Goal: Transaction & Acquisition: Download file/media

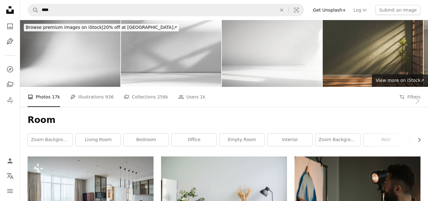
scroll to position [787, 0]
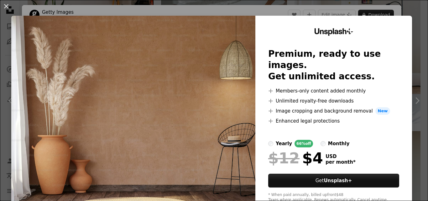
click at [191, 96] on img at bounding box center [133, 115] width 244 height 199
click at [7, 4] on button "An X shape" at bounding box center [7, 7] width 8 height 8
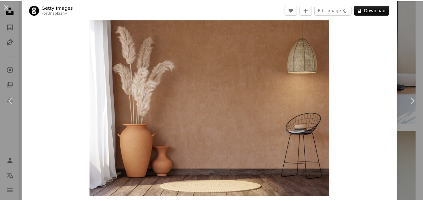
scroll to position [10, 0]
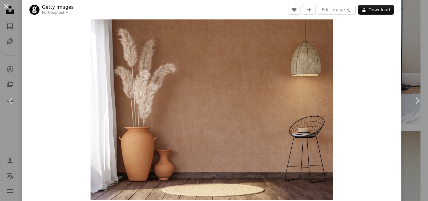
click at [8, 3] on button "An X shape" at bounding box center [7, 7] width 8 height 8
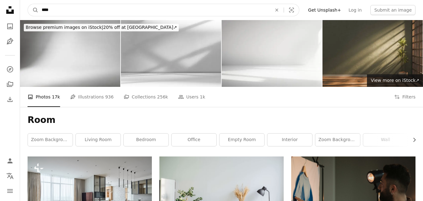
click at [87, 13] on input "****" at bounding box center [155, 10] width 232 height 12
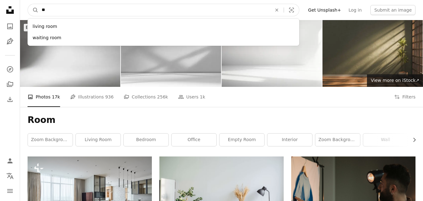
type input "*"
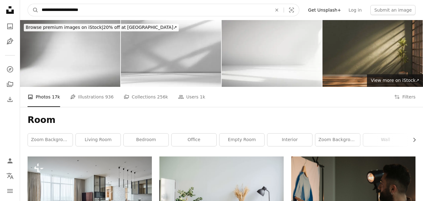
type input "**********"
click at [28, 4] on button "A magnifying glass" at bounding box center [33, 10] width 11 height 12
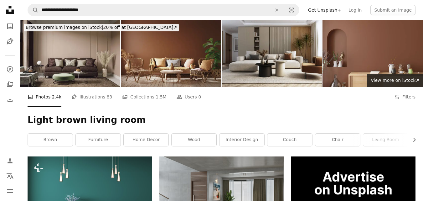
drag, startPoint x: 192, startPoint y: 70, endPoint x: 175, endPoint y: 62, distance: 18.5
click at [175, 62] on img at bounding box center [171, 53] width 100 height 67
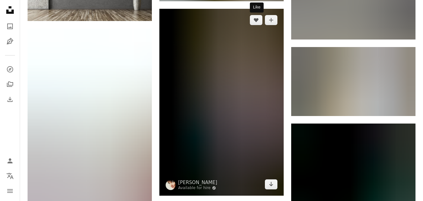
scroll to position [741, 0]
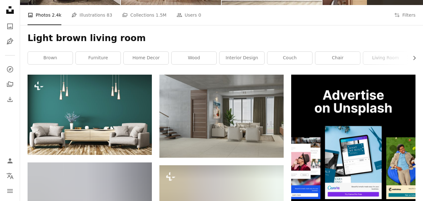
scroll to position [68, 0]
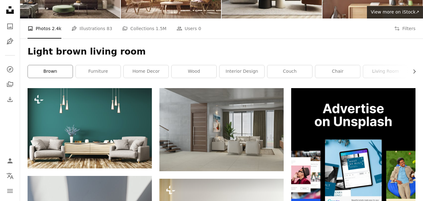
click at [62, 75] on link "brown" at bounding box center [50, 71] width 45 height 13
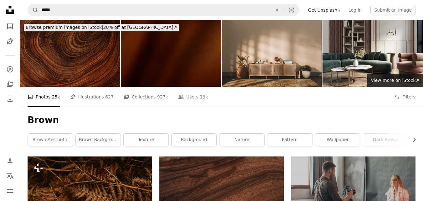
click at [414, 139] on icon "Chevron right" at bounding box center [414, 140] width 6 height 6
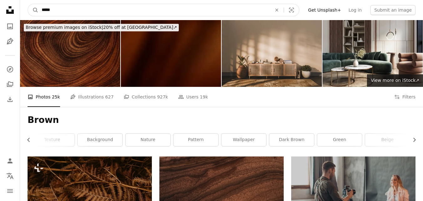
click at [60, 13] on input "*****" at bounding box center [155, 10] width 232 height 12
type input "**********"
click at [28, 4] on button "A magnifying glass" at bounding box center [33, 10] width 11 height 12
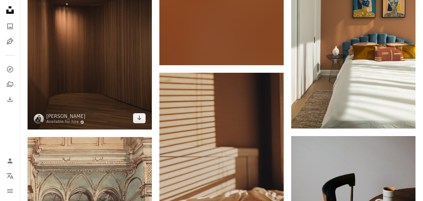
scroll to position [396, 0]
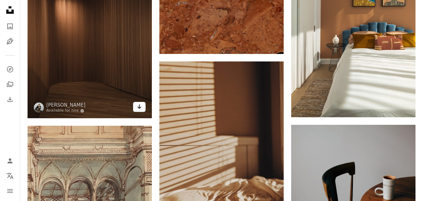
click at [138, 104] on icon "Arrow pointing down" at bounding box center [139, 107] width 5 height 8
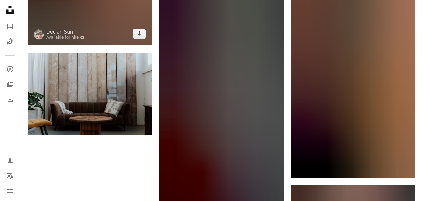
scroll to position [1154, 0]
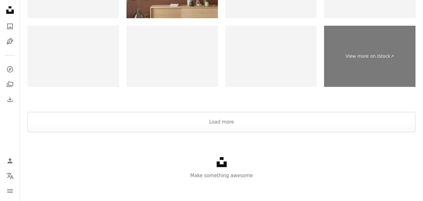
scroll to position [1491, 0]
